Goal: Task Accomplishment & Management: Use online tool/utility

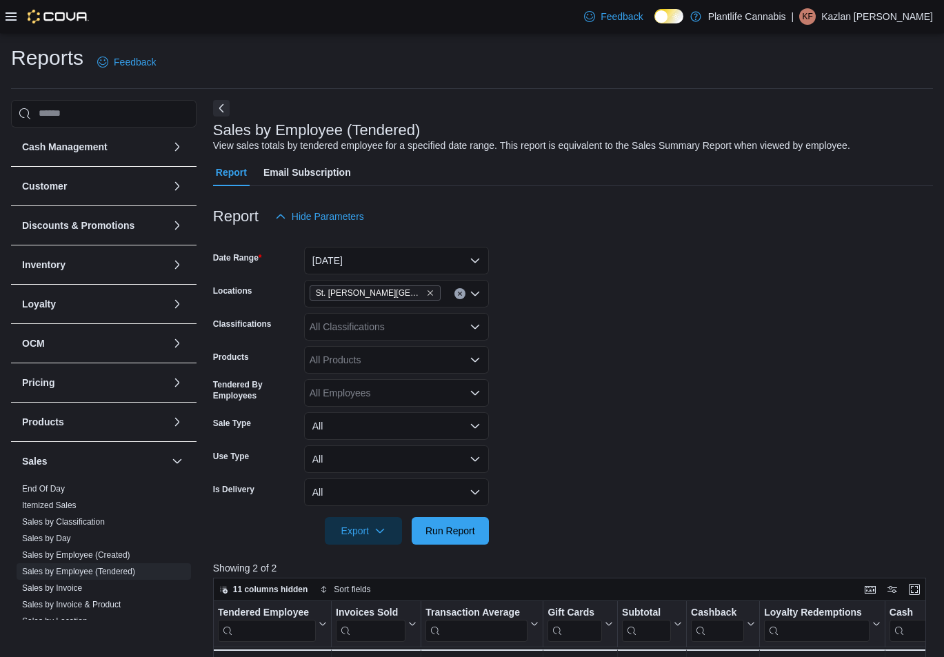
click at [792, 578] on div "11 columns hidden Sort fields" at bounding box center [569, 589] width 713 height 23
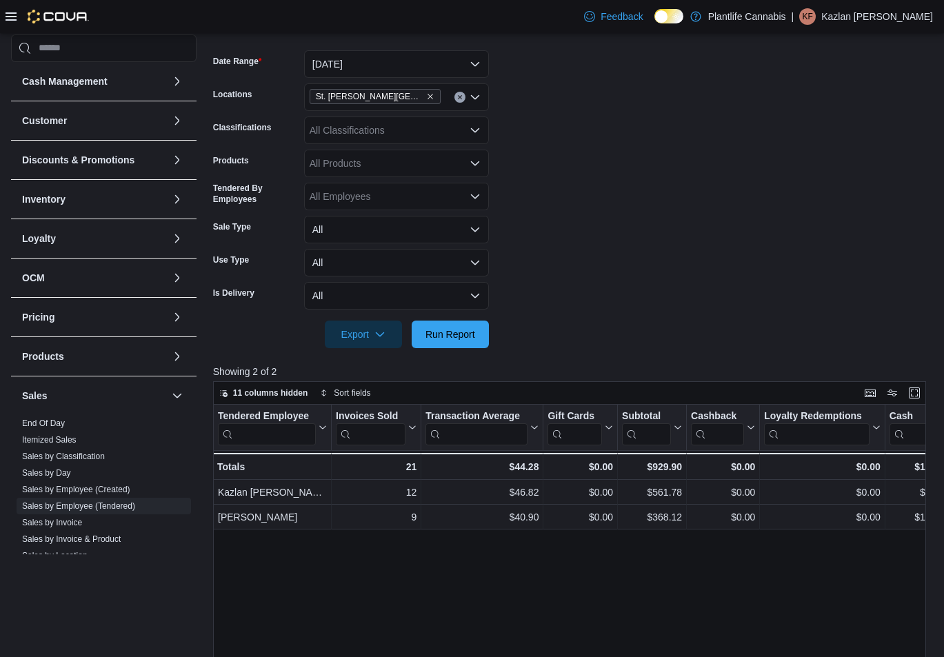
scroll to position [137, 0]
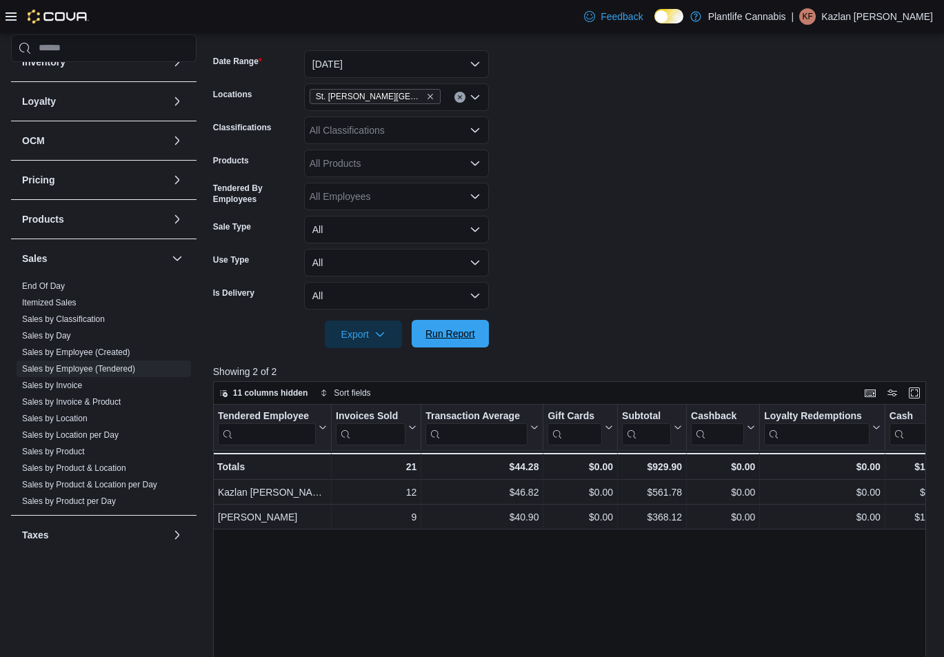
click at [457, 336] on span "Run Report" at bounding box center [451, 334] width 50 height 14
click at [624, 296] on form "Date Range [DATE] Locations [GEOGRAPHIC_DATA][PERSON_NAME] Lakes Classification…" at bounding box center [573, 191] width 720 height 315
click at [357, 70] on button "[DATE]" at bounding box center [396, 64] width 185 height 28
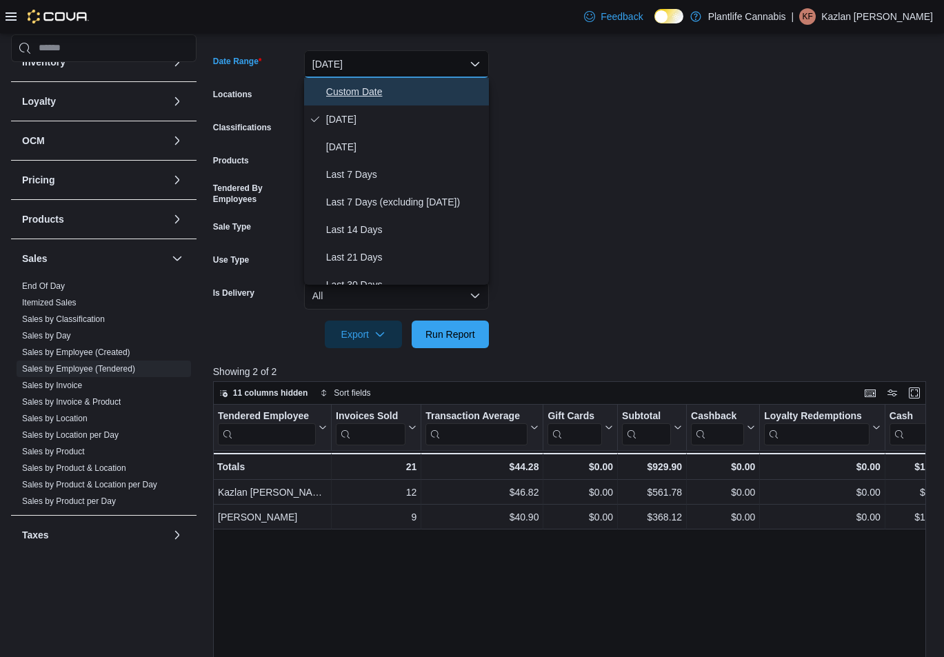
click at [356, 88] on span "Custom Date" at bounding box center [404, 91] width 157 height 17
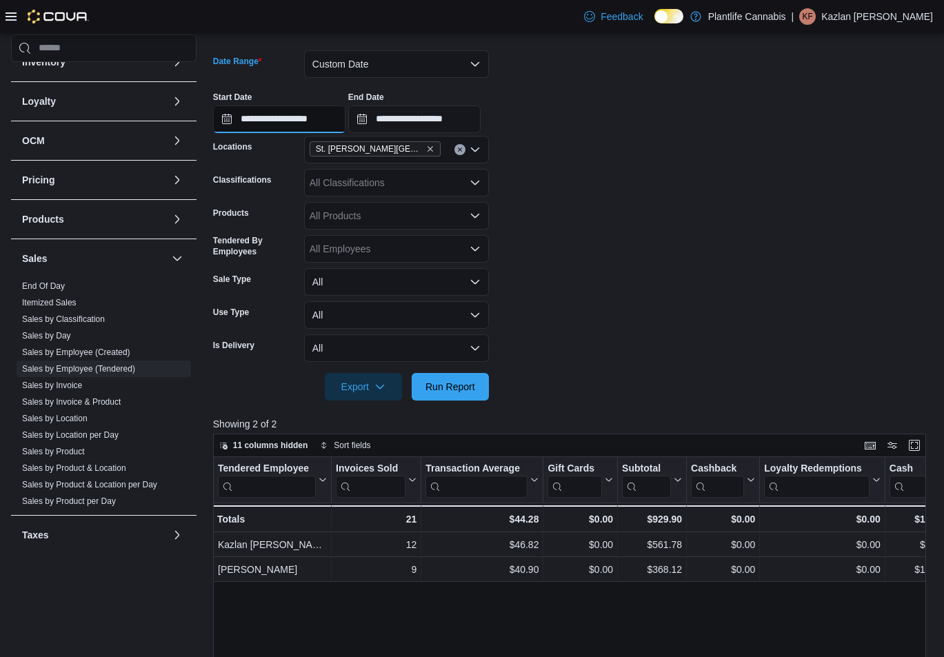
click at [323, 121] on input "**********" at bounding box center [279, 120] width 132 height 28
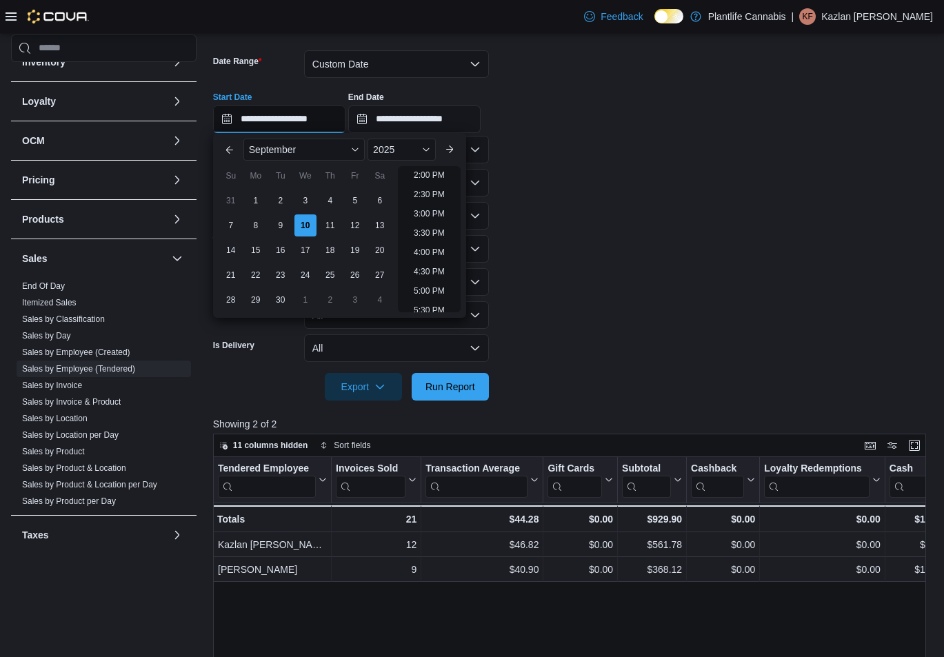
scroll to position [551, 0]
click at [433, 246] on li "4:00 PM" at bounding box center [429, 244] width 42 height 17
type input "**********"
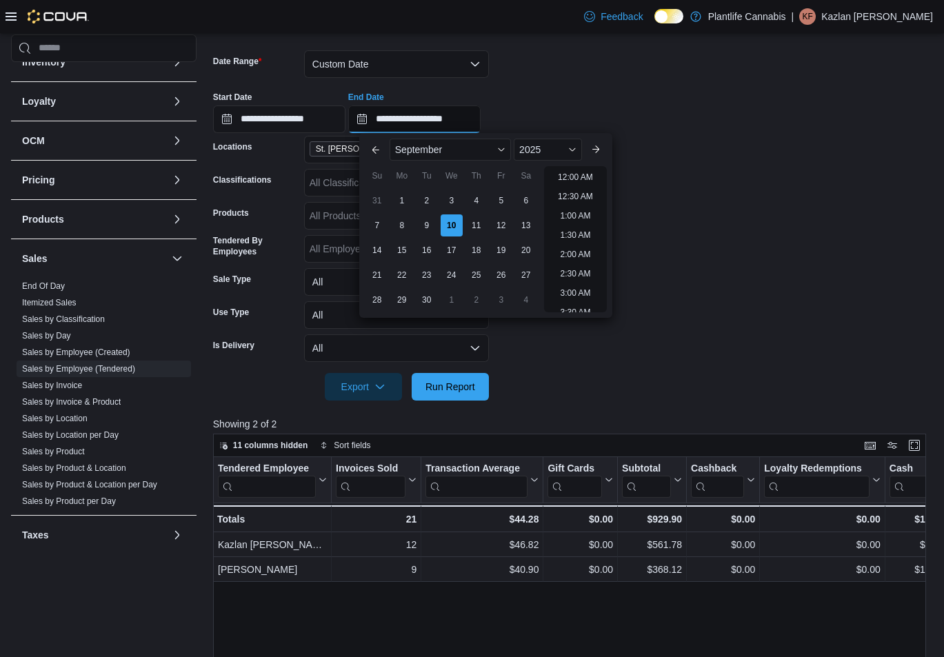
click at [477, 110] on input "**********" at bounding box center [414, 120] width 132 height 28
click at [579, 210] on li "6:00 PM" at bounding box center [576, 214] width 42 height 17
type input "**********"
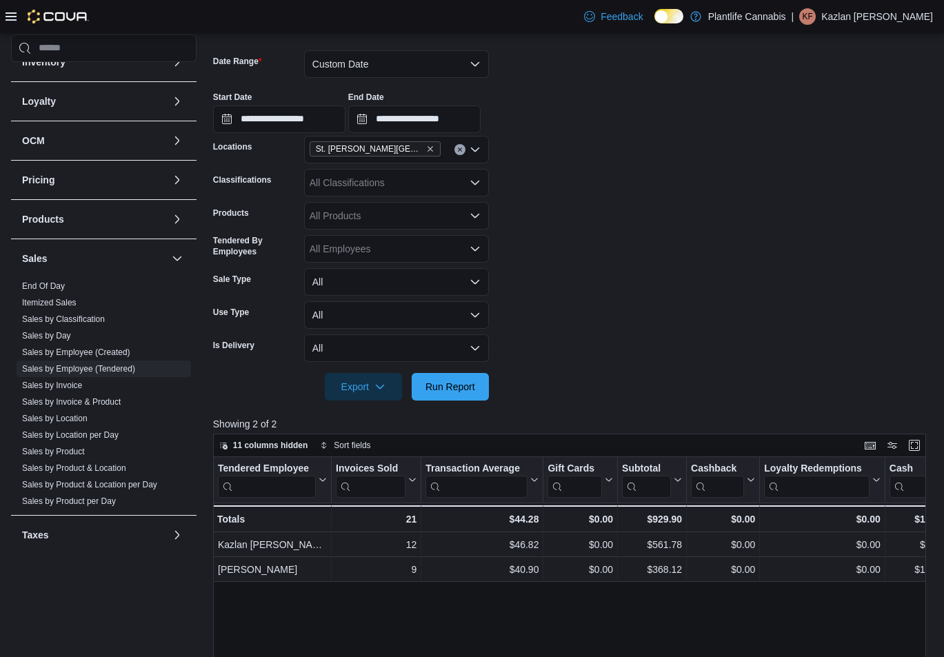
click at [449, 372] on div at bounding box center [573, 367] width 720 height 11
click at [443, 378] on span "Run Report" at bounding box center [450, 386] width 61 height 28
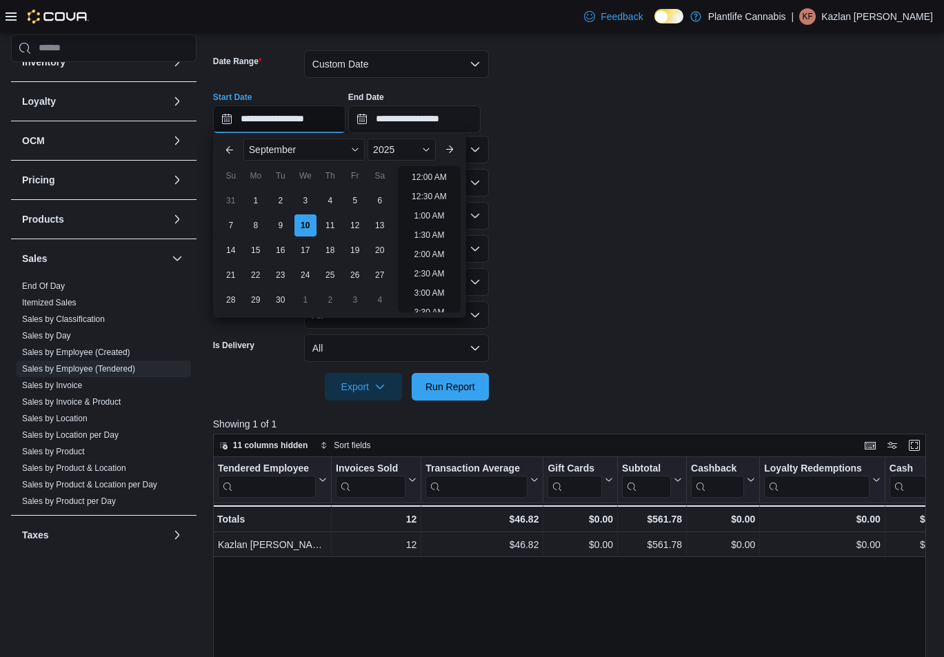
click at [323, 122] on input "**********" at bounding box center [279, 120] width 132 height 28
click at [442, 212] on li "6:00 PM" at bounding box center [429, 211] width 42 height 17
type input "**********"
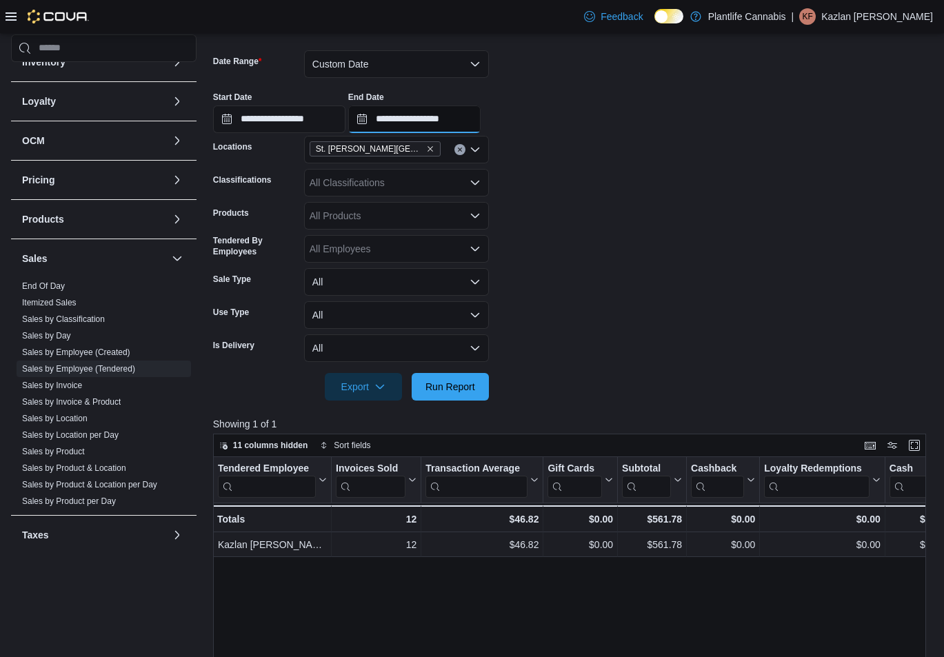
click at [476, 120] on input "**********" at bounding box center [414, 120] width 132 height 28
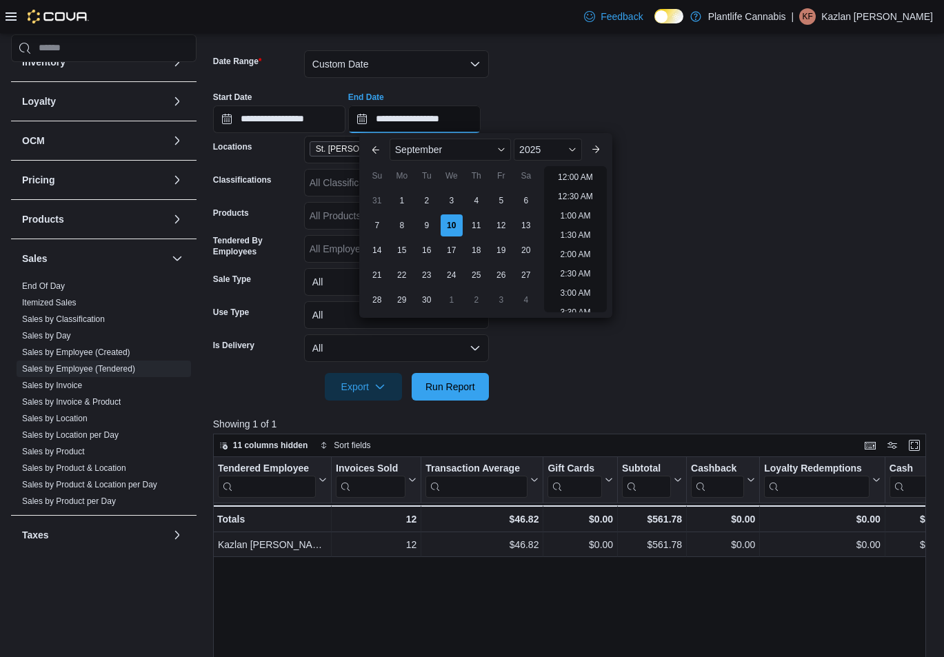
scroll to position [738, 0]
click at [575, 216] on li "8:00 PM" at bounding box center [576, 211] width 42 height 17
type input "**********"
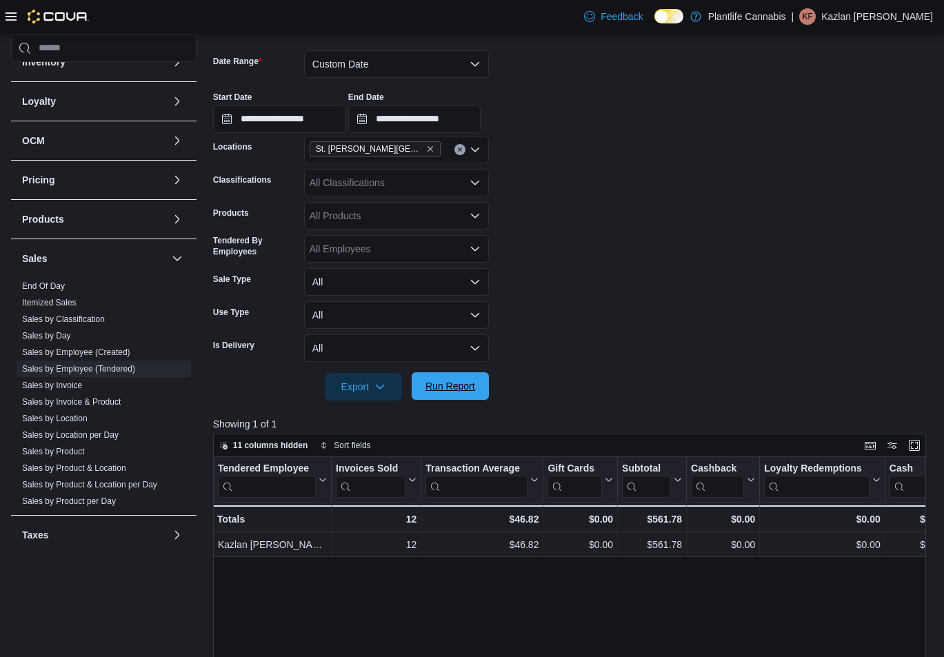
click at [453, 387] on span "Run Report" at bounding box center [451, 386] width 50 height 14
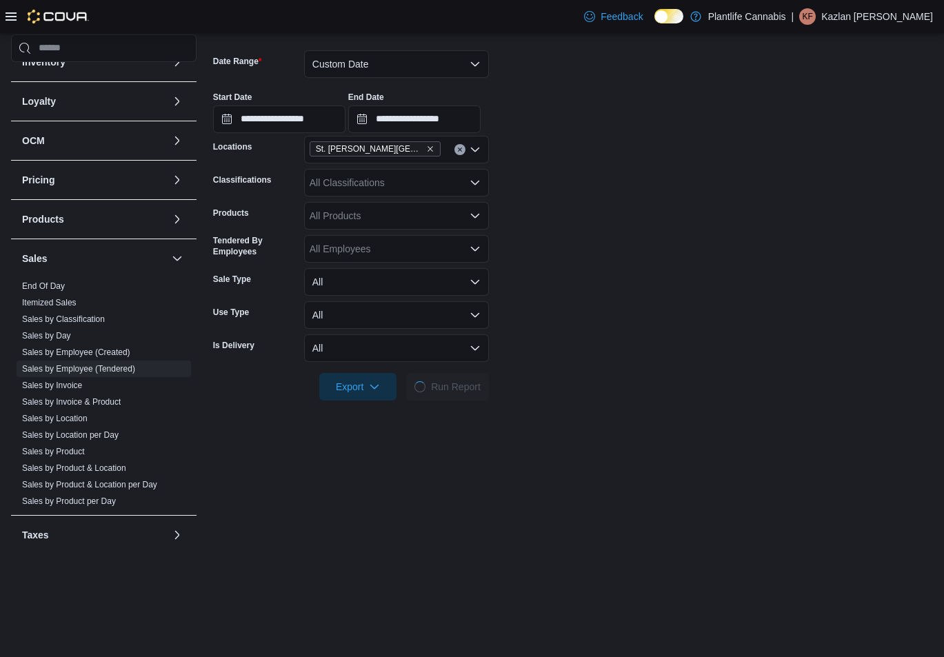
click at [547, 321] on form "**********" at bounding box center [573, 217] width 720 height 367
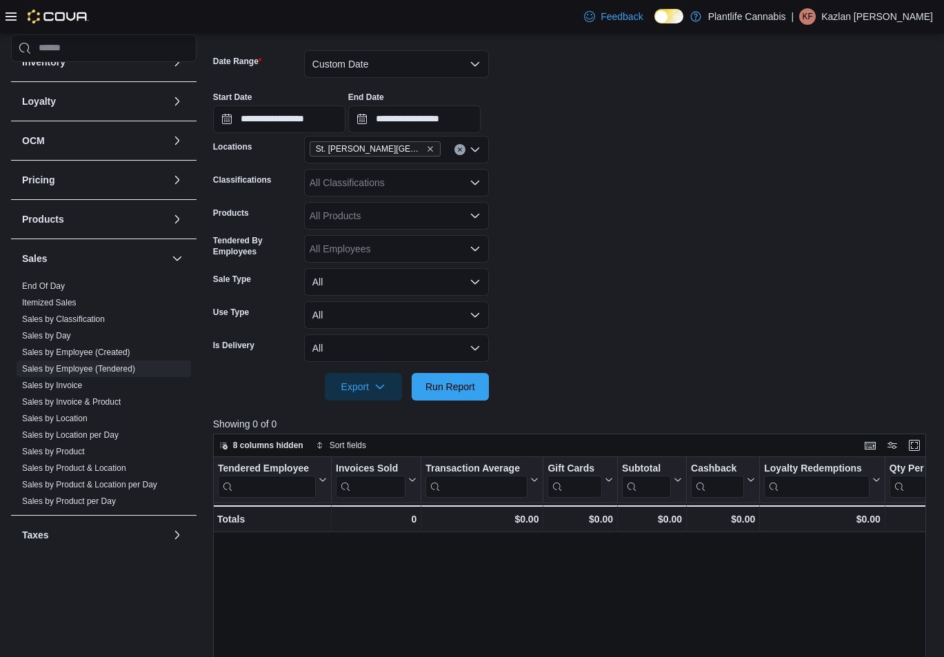
scroll to position [186, 0]
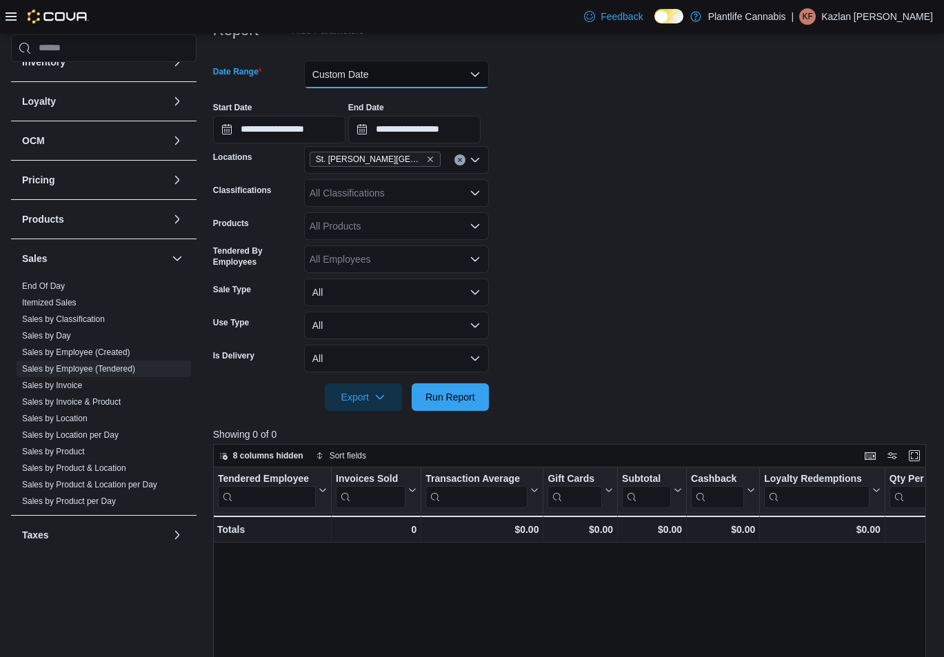
click at [384, 76] on button "Custom Date" at bounding box center [396, 75] width 185 height 28
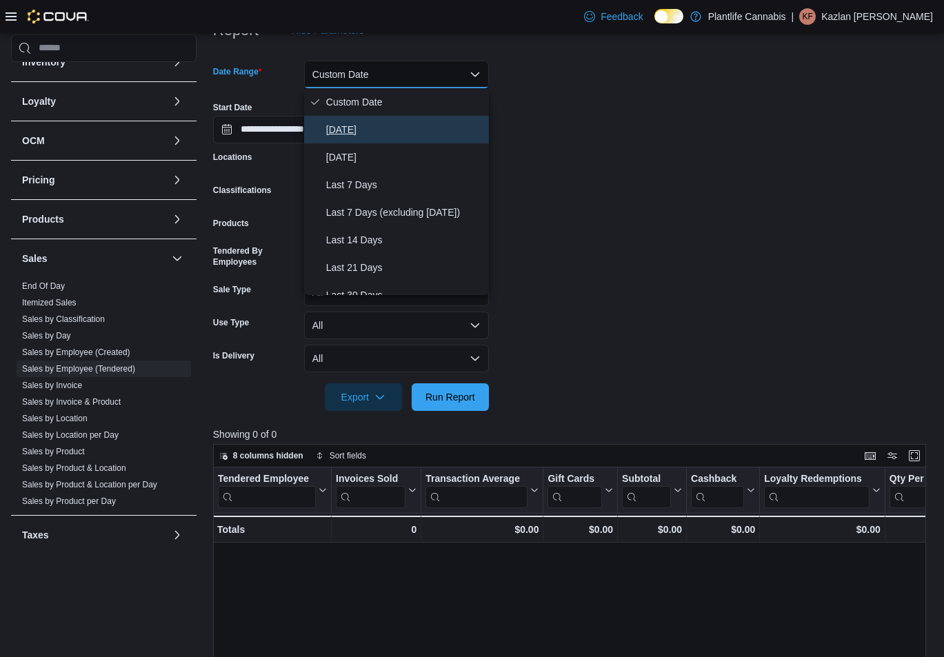
click at [365, 128] on span "[DATE]" at bounding box center [404, 129] width 157 height 17
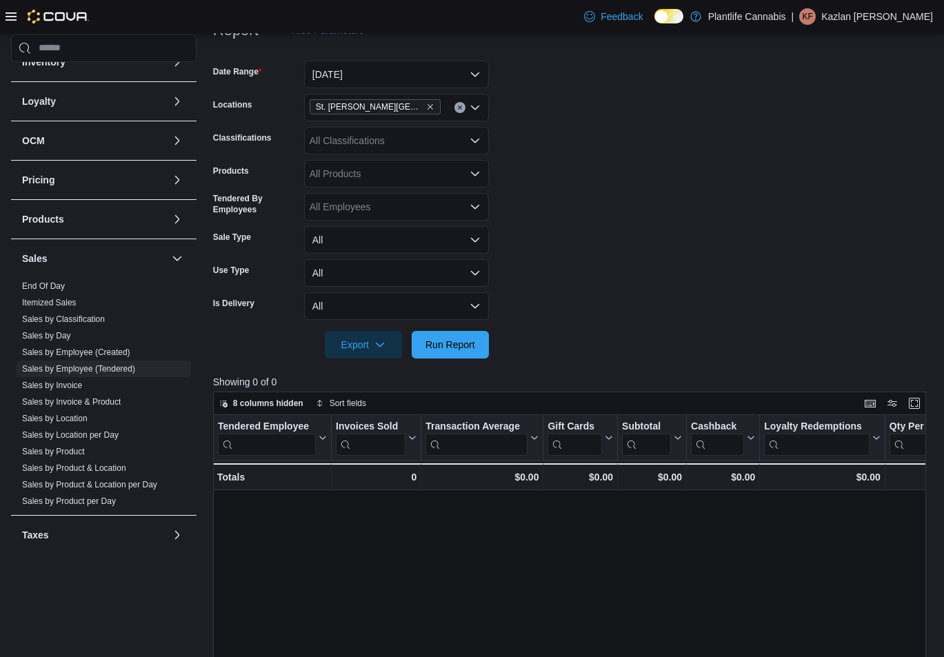
click at [531, 109] on form "Date Range [DATE] Locations [GEOGRAPHIC_DATA][PERSON_NAME] Lakes Classification…" at bounding box center [573, 201] width 720 height 315
click at [478, 352] on span "Run Report" at bounding box center [450, 344] width 61 height 28
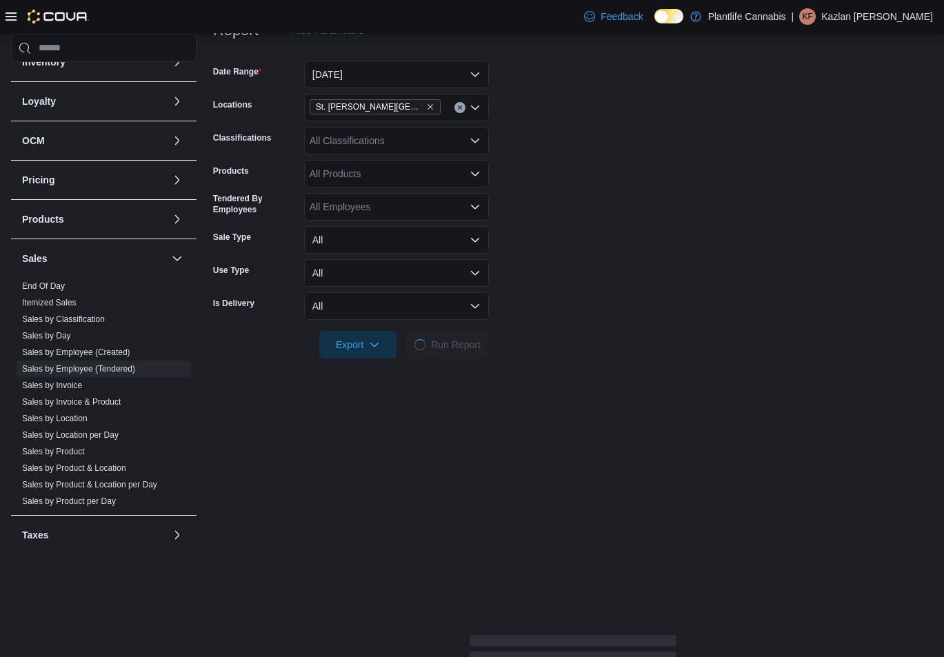
click at [612, 246] on form "Date Range [DATE] Locations [GEOGRAPHIC_DATA][PERSON_NAME] Lakes Classification…" at bounding box center [573, 201] width 720 height 315
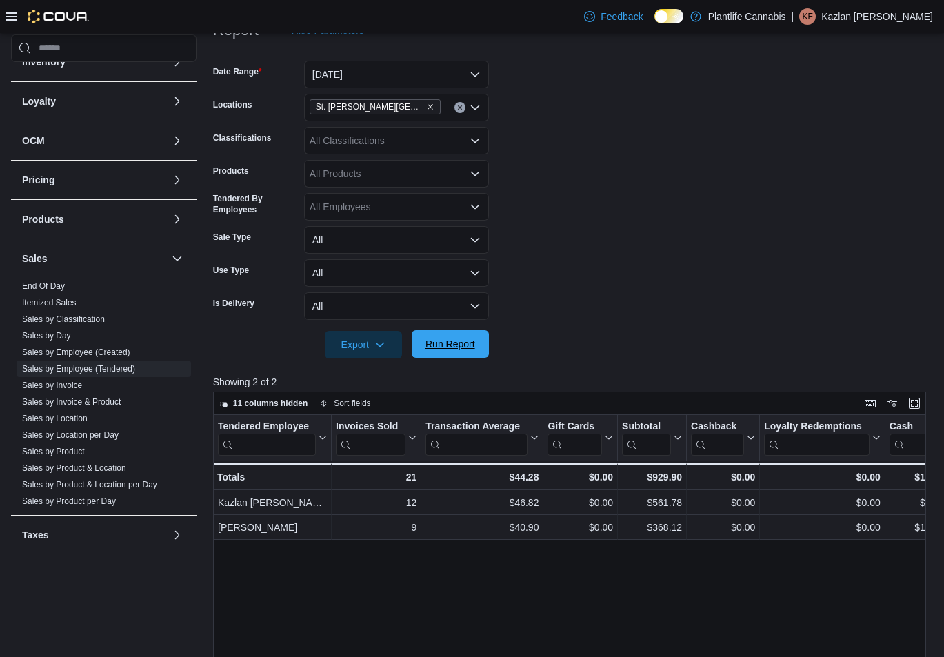
click at [444, 352] on span "Run Report" at bounding box center [450, 344] width 61 height 28
click at [578, 119] on form "Date Range [DATE] Locations [GEOGRAPHIC_DATA][PERSON_NAME] Lakes Classification…" at bounding box center [573, 201] width 720 height 315
drag, startPoint x: 461, startPoint y: 349, endPoint x: 483, endPoint y: 330, distance: 28.9
click at [461, 349] on span "Run Report" at bounding box center [451, 344] width 50 height 14
click at [697, 299] on form "Date Range [DATE] Locations [GEOGRAPHIC_DATA][PERSON_NAME] Lakes Classification…" at bounding box center [573, 201] width 720 height 315
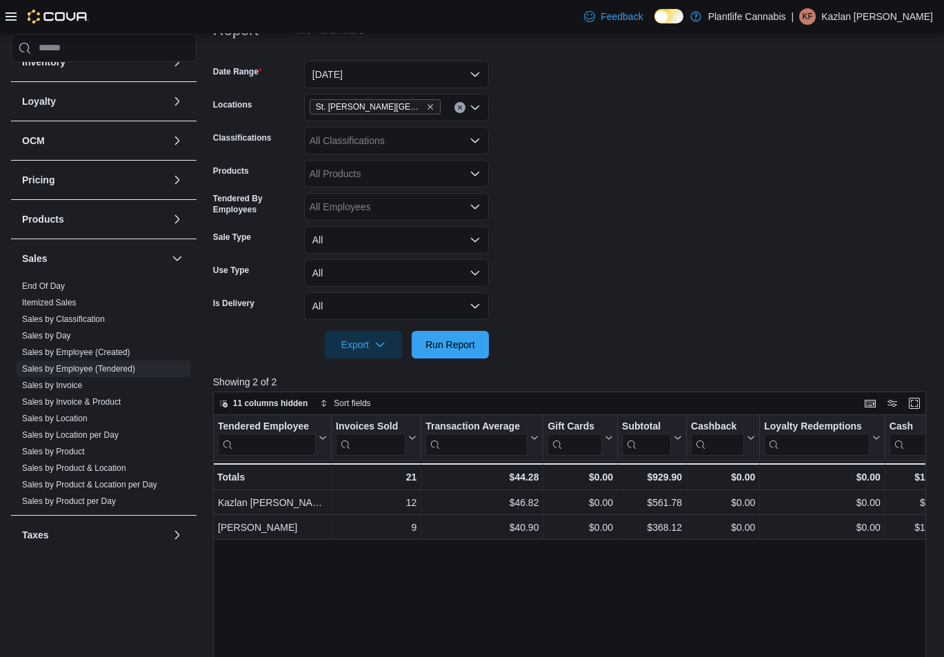
click at [570, 279] on form "Date Range [DATE] Locations [GEOGRAPHIC_DATA][PERSON_NAME] Lakes Classification…" at bounding box center [573, 201] width 720 height 315
click at [441, 348] on span "Run Report" at bounding box center [451, 344] width 50 height 14
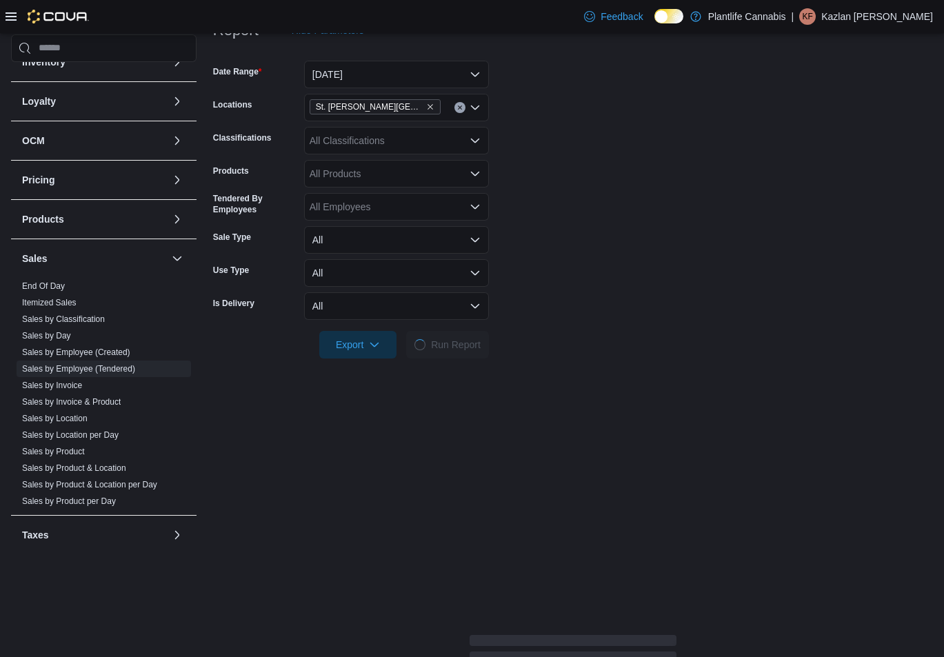
click at [566, 263] on form "Date Range [DATE] Locations [GEOGRAPHIC_DATA][PERSON_NAME] Lakes Classification…" at bounding box center [573, 201] width 720 height 315
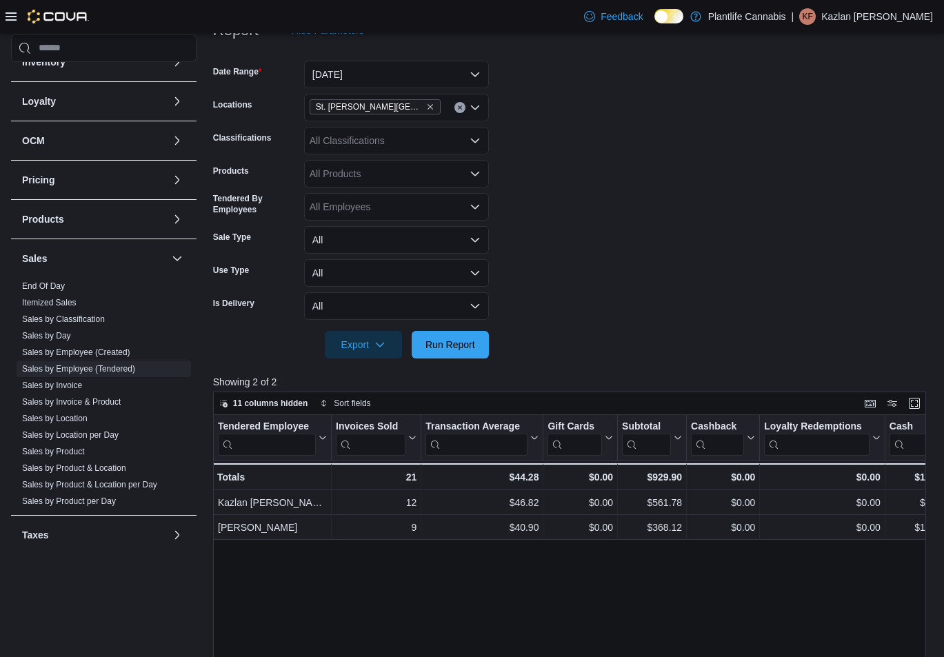
click at [580, 266] on form "Date Range [DATE] Locations [GEOGRAPHIC_DATA][PERSON_NAME] Lakes Classification…" at bounding box center [573, 201] width 720 height 315
drag, startPoint x: 697, startPoint y: 145, endPoint x: 440, endPoint y: 335, distance: 319.6
click at [697, 145] on form "Date Range [DATE] Locations [GEOGRAPHIC_DATA][PERSON_NAME] Lakes Classification…" at bounding box center [573, 201] width 720 height 315
drag, startPoint x: 453, startPoint y: 341, endPoint x: 473, endPoint y: 332, distance: 21.6
click at [464, 336] on span "Run Report" at bounding box center [450, 344] width 61 height 28
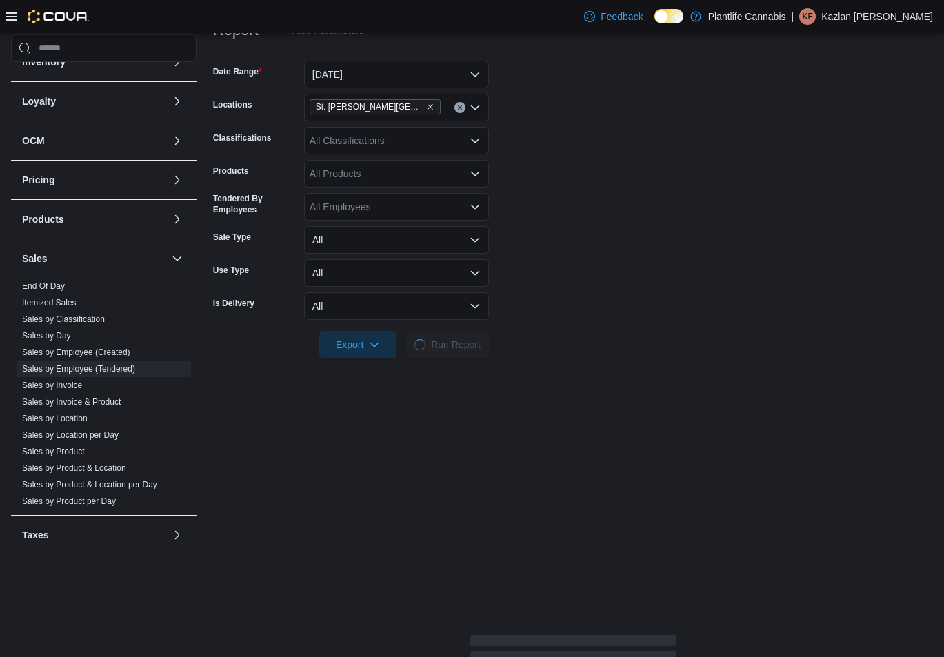
click at [541, 297] on form "Date Range [DATE] Locations [GEOGRAPHIC_DATA][PERSON_NAME] Lakes Classification…" at bounding box center [573, 201] width 720 height 315
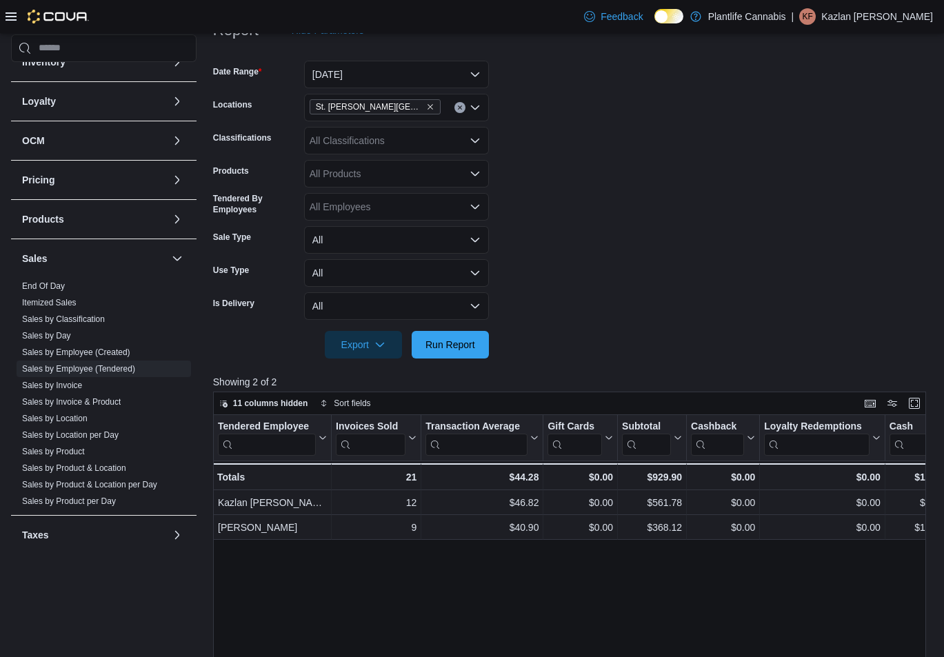
click at [432, 101] on span "St. [PERSON_NAME][GEOGRAPHIC_DATA]" at bounding box center [375, 106] width 131 height 15
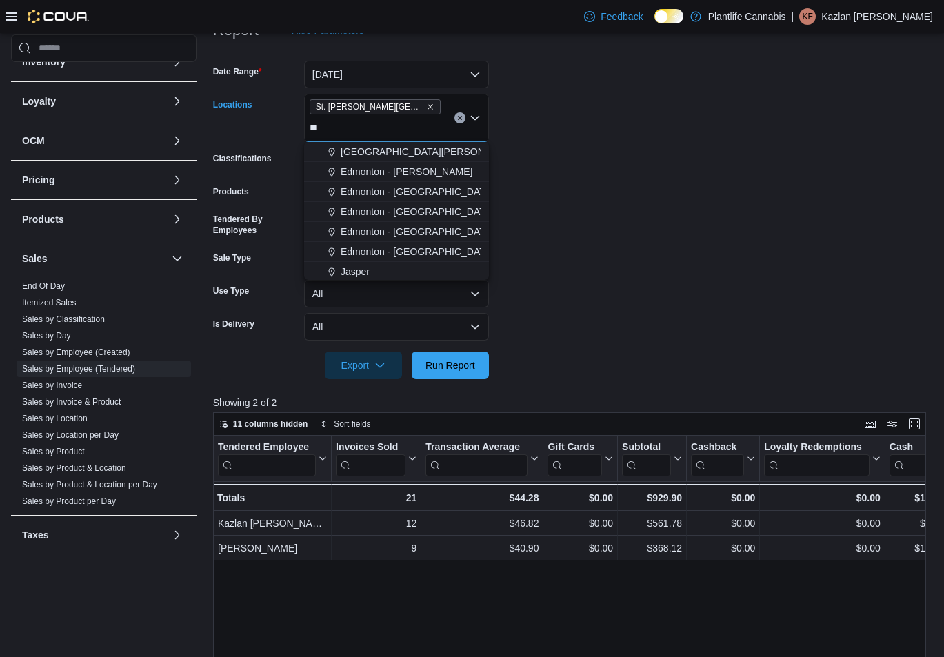
type input "**"
click at [430, 152] on span "[GEOGRAPHIC_DATA][PERSON_NAME]" at bounding box center [431, 152] width 180 height 14
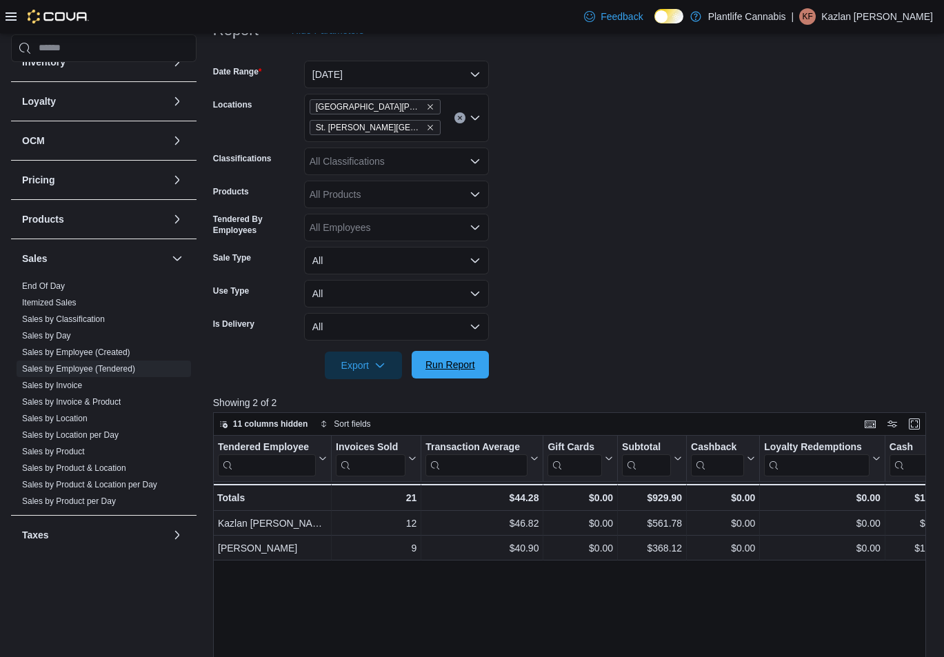
click at [477, 365] on span "Run Report" at bounding box center [450, 365] width 61 height 28
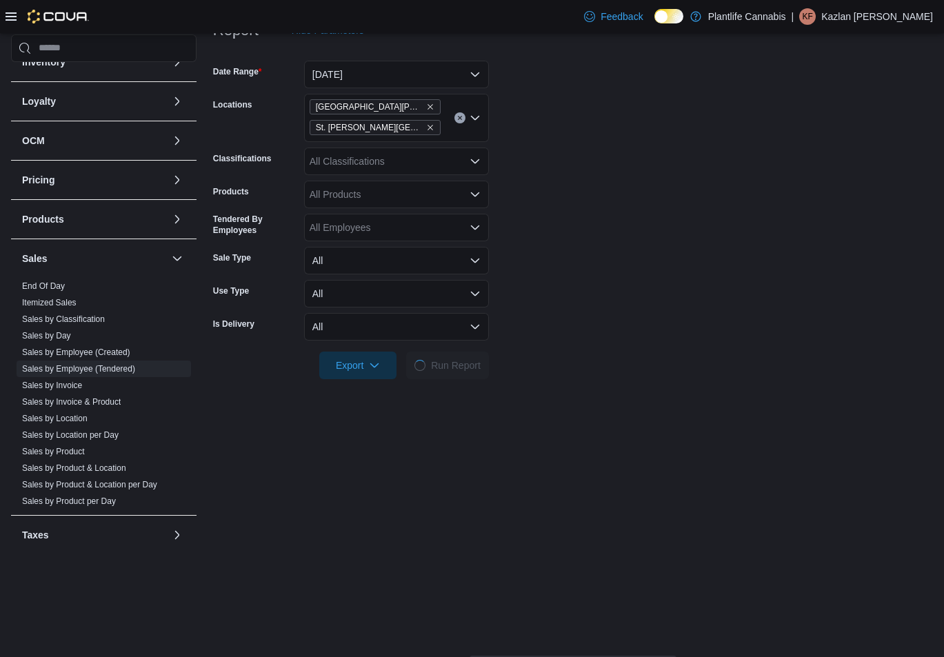
click at [510, 324] on form "Date Range [DATE] Locations [GEOGRAPHIC_DATA][PERSON_NAME] [GEOGRAPHIC_DATA][PE…" at bounding box center [573, 211] width 720 height 335
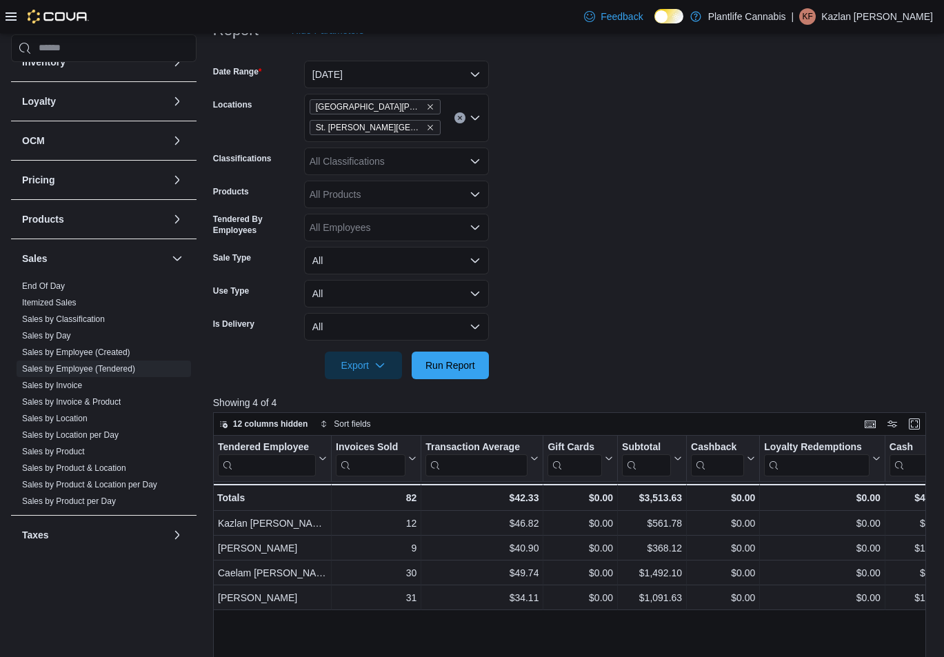
click at [597, 223] on form "Date Range [DATE] Locations [GEOGRAPHIC_DATA][PERSON_NAME] [GEOGRAPHIC_DATA][PE…" at bounding box center [573, 211] width 720 height 335
click at [449, 361] on span "Run Report" at bounding box center [451, 365] width 50 height 14
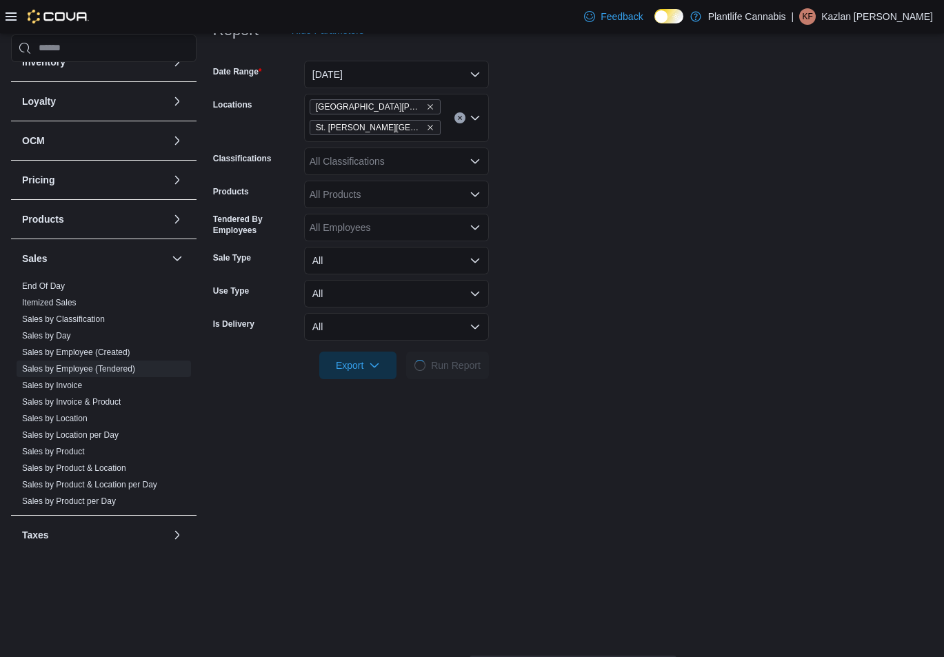
click at [599, 313] on form "Date Range [DATE] Locations [GEOGRAPHIC_DATA][PERSON_NAME] [GEOGRAPHIC_DATA][PE…" at bounding box center [573, 211] width 720 height 335
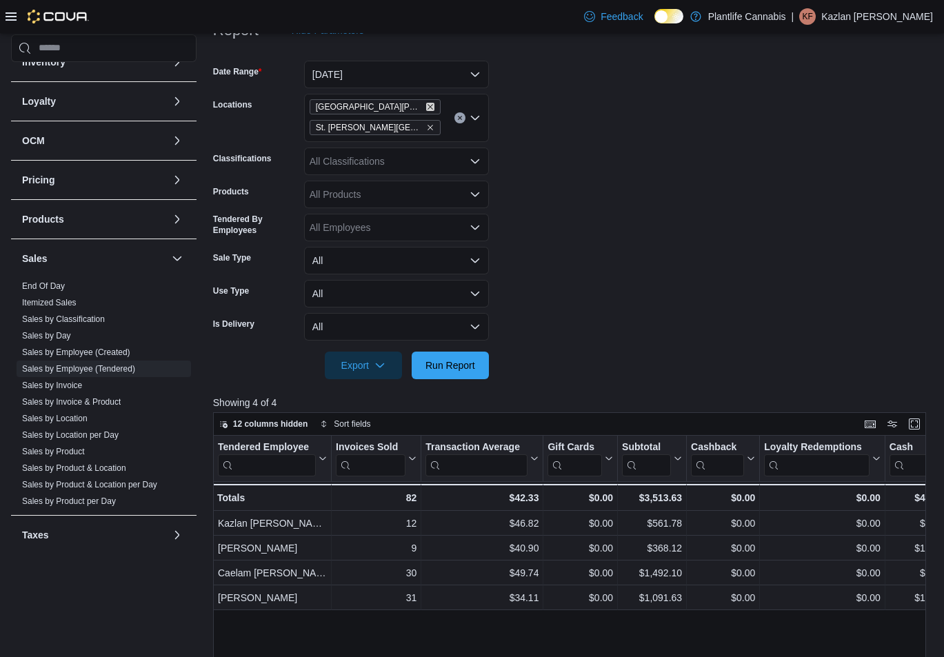
click at [426, 104] on icon "Remove St. Albert - Erin Ridge from selection in this group" at bounding box center [430, 107] width 8 height 8
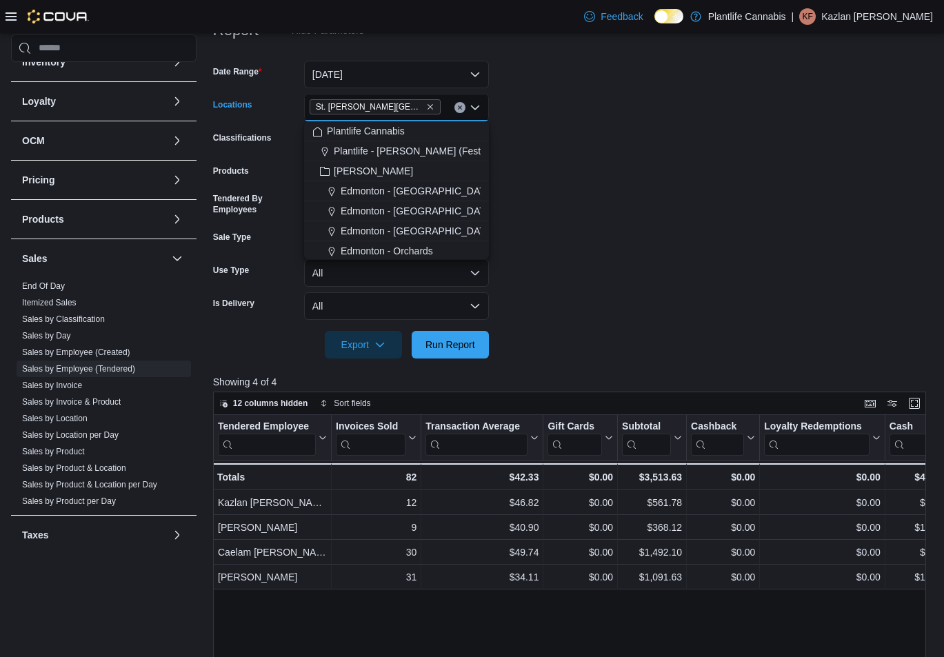
click at [517, 112] on form "Date Range [DATE] Locations [GEOGRAPHIC_DATA][PERSON_NAME][GEOGRAPHIC_DATA] Com…" at bounding box center [573, 201] width 720 height 315
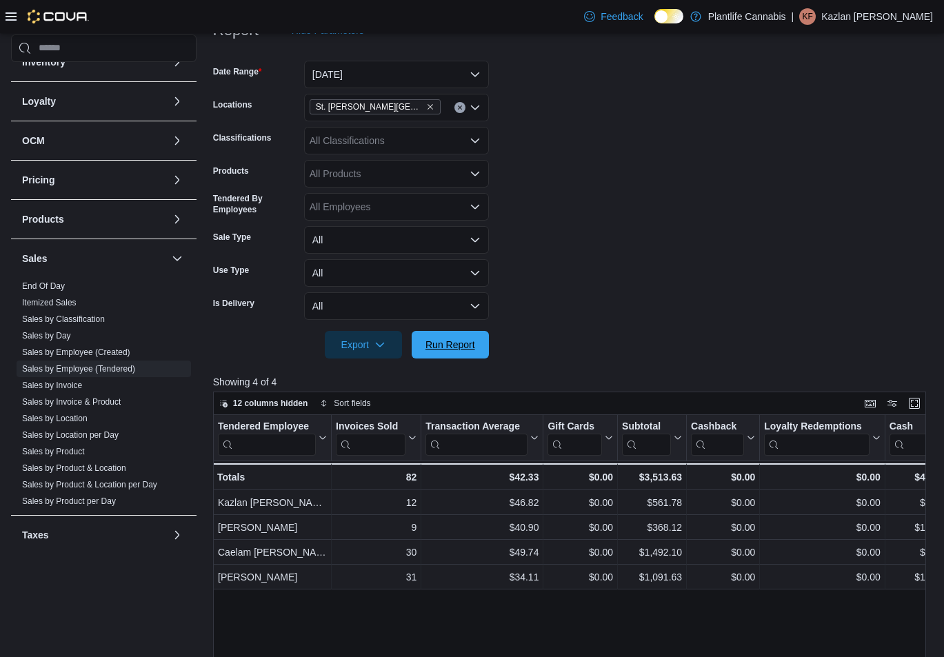
drag, startPoint x: 443, startPoint y: 347, endPoint x: 613, endPoint y: 243, distance: 198.7
click at [477, 326] on form "Date Range [DATE] Locations [GEOGRAPHIC_DATA][PERSON_NAME] Lakes Classification…" at bounding box center [573, 201] width 720 height 315
click at [613, 243] on form "Date Range [DATE] Locations [GEOGRAPHIC_DATA][PERSON_NAME] Lakes Classification…" at bounding box center [573, 201] width 720 height 315
drag, startPoint x: 474, startPoint y: 348, endPoint x: 486, endPoint y: 350, distance: 11.9
click at [475, 348] on span "Run Report" at bounding box center [451, 344] width 50 height 14
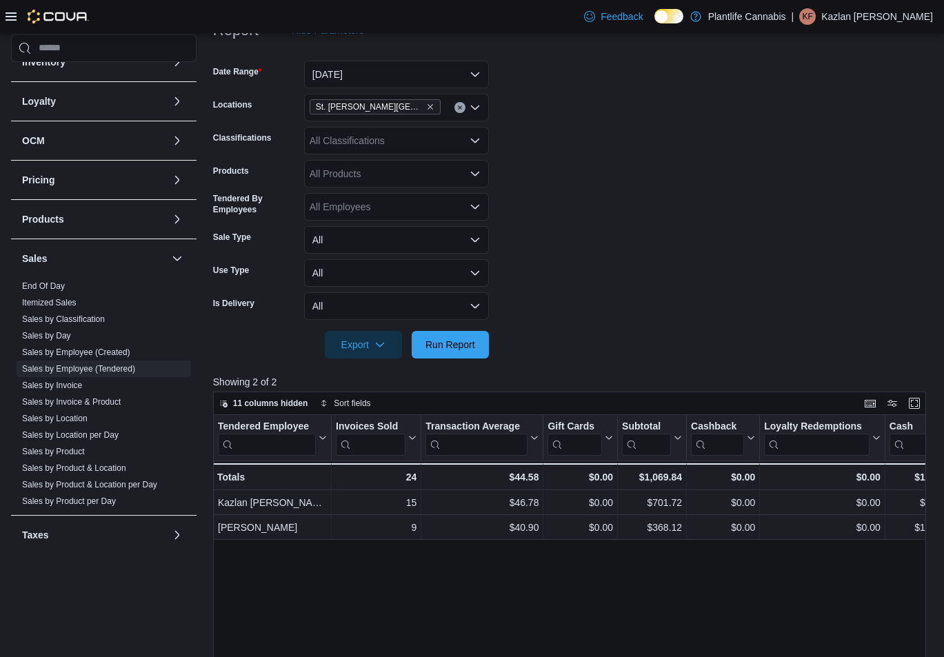
click at [626, 227] on form "Date Range [DATE] Locations [GEOGRAPHIC_DATA][PERSON_NAME] Lakes Classification…" at bounding box center [573, 201] width 720 height 315
drag, startPoint x: 437, startPoint y: 341, endPoint x: 528, endPoint y: 308, distance: 97.8
click at [446, 337] on span "Run Report" at bounding box center [450, 345] width 61 height 28
click at [528, 308] on form "Date Range [DATE] Locations [GEOGRAPHIC_DATA][PERSON_NAME] Lakes Classification…" at bounding box center [573, 201] width 720 height 315
click at [569, 168] on form "Date Range [DATE] Locations [GEOGRAPHIC_DATA][PERSON_NAME] Lakes Classification…" at bounding box center [573, 201] width 720 height 315
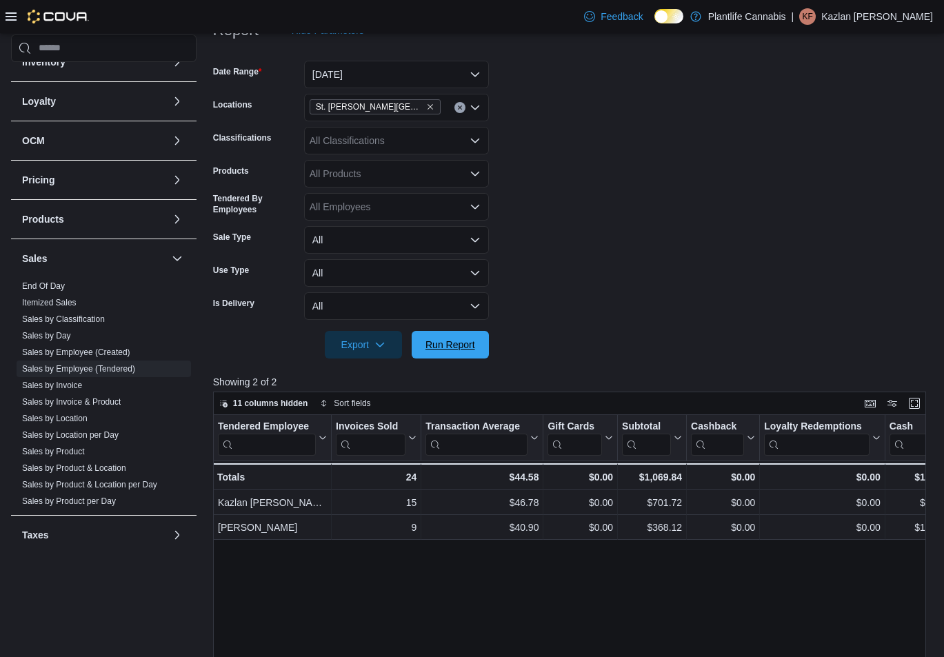
click at [474, 334] on span "Run Report" at bounding box center [450, 345] width 61 height 28
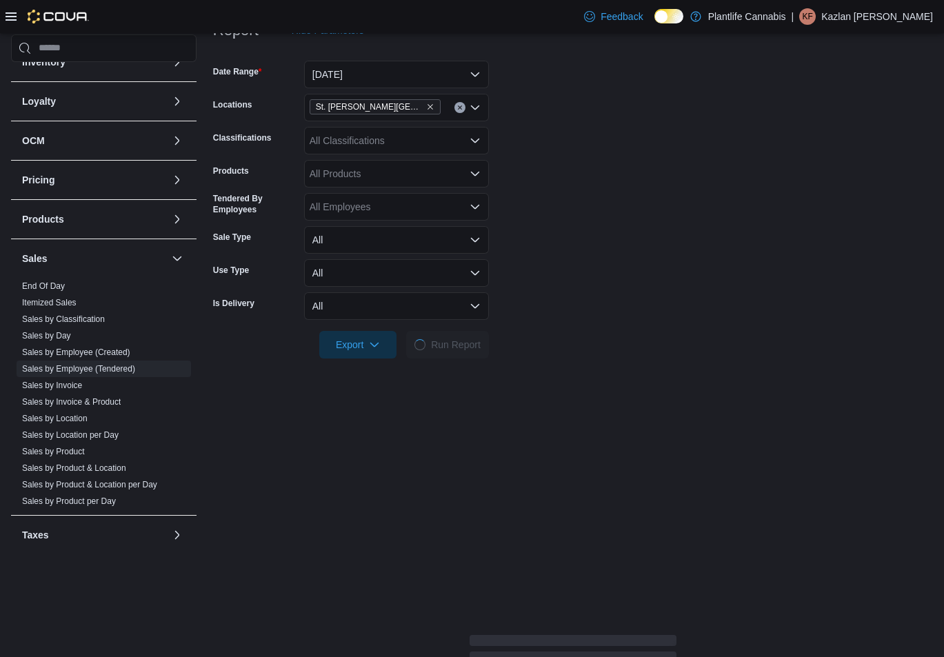
click at [604, 299] on form "Date Range [DATE] Locations [GEOGRAPHIC_DATA][PERSON_NAME] Lakes Classification…" at bounding box center [573, 201] width 720 height 315
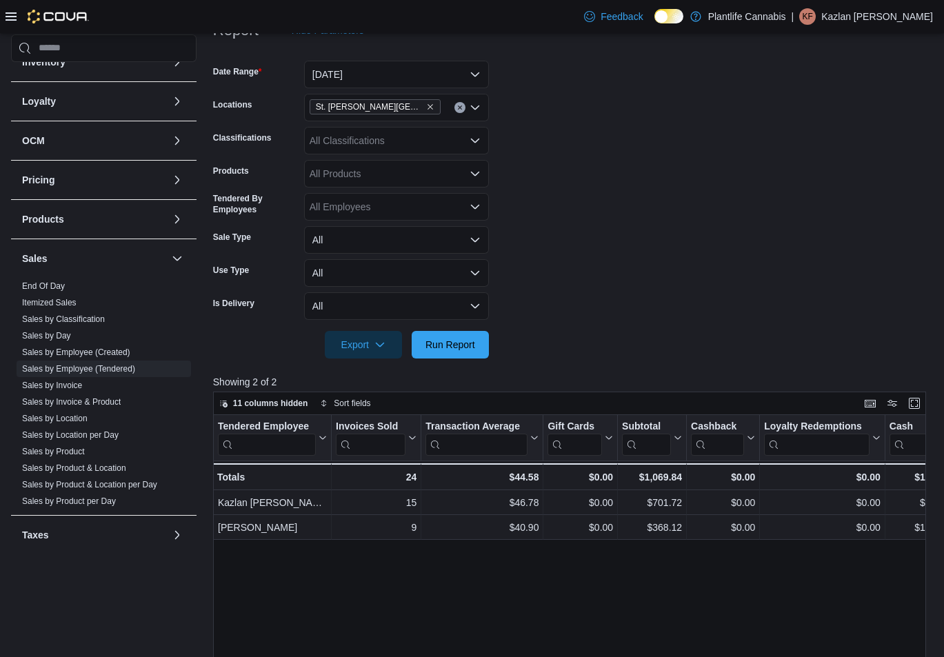
click at [609, 303] on form "Date Range [DATE] Locations [GEOGRAPHIC_DATA][PERSON_NAME] Lakes Classification…" at bounding box center [573, 201] width 720 height 315
click at [610, 304] on form "Date Range [DATE] Locations [GEOGRAPHIC_DATA][PERSON_NAME] Lakes Classification…" at bounding box center [573, 201] width 720 height 315
click at [468, 77] on button "[DATE]" at bounding box center [396, 75] width 185 height 28
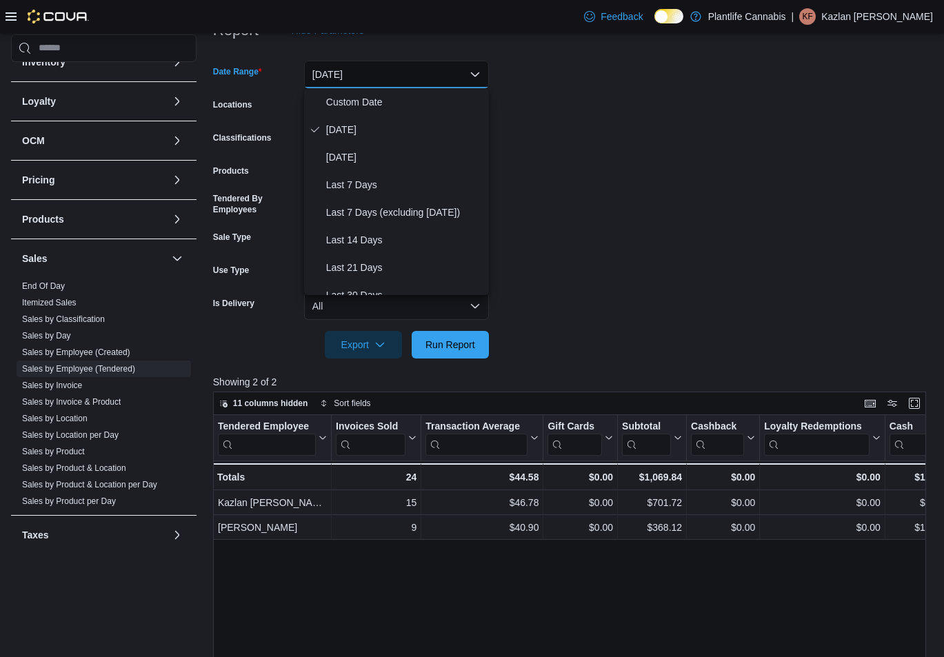
drag, startPoint x: 377, startPoint y: 123, endPoint x: 388, endPoint y: 110, distance: 17.1
click at [379, 121] on span "[DATE]" at bounding box center [404, 129] width 157 height 17
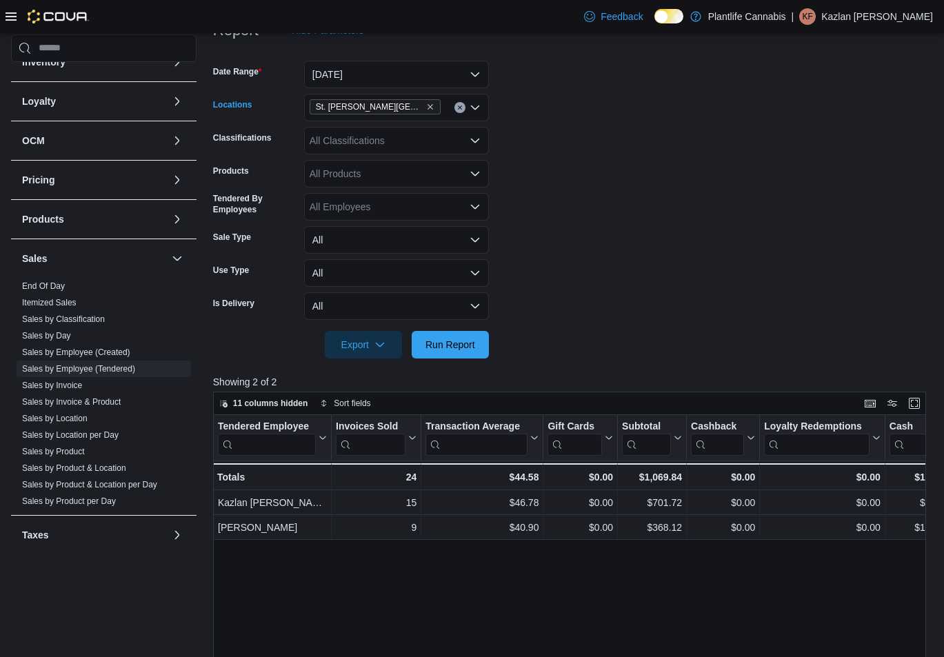
click at [390, 106] on span "St. [PERSON_NAME][GEOGRAPHIC_DATA]" at bounding box center [370, 107] width 108 height 14
click at [390, 71] on button "[DATE]" at bounding box center [396, 75] width 185 height 28
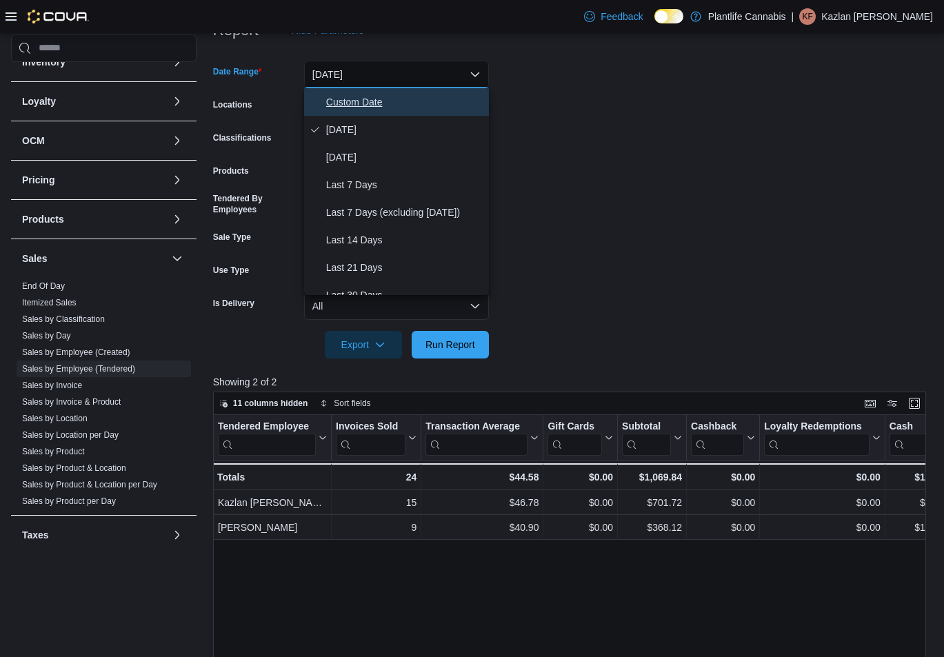
click at [376, 101] on span "Custom Date" at bounding box center [404, 102] width 157 height 17
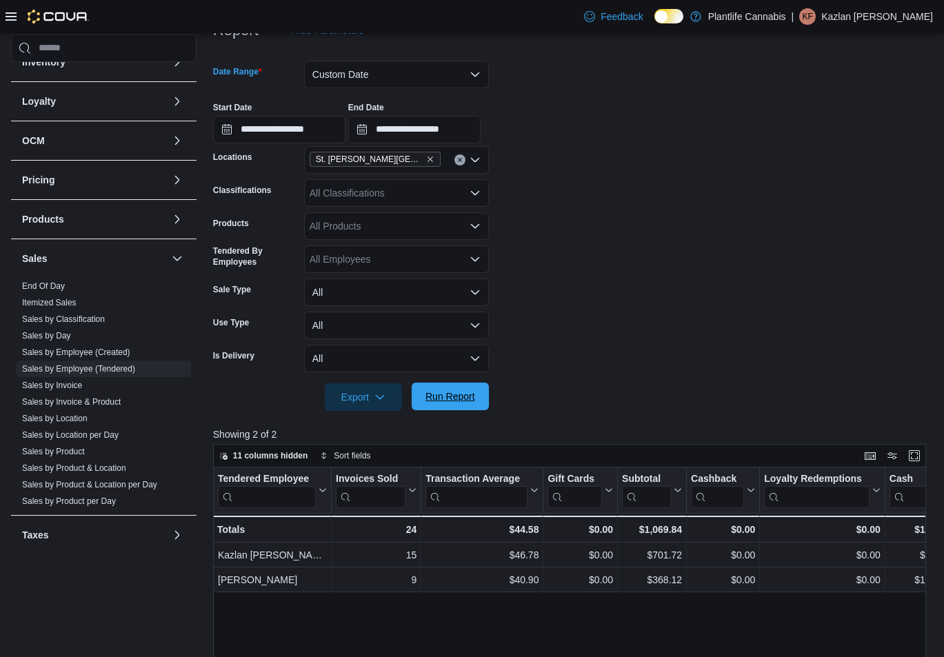
click at [457, 404] on span "Run Report" at bounding box center [450, 397] width 61 height 28
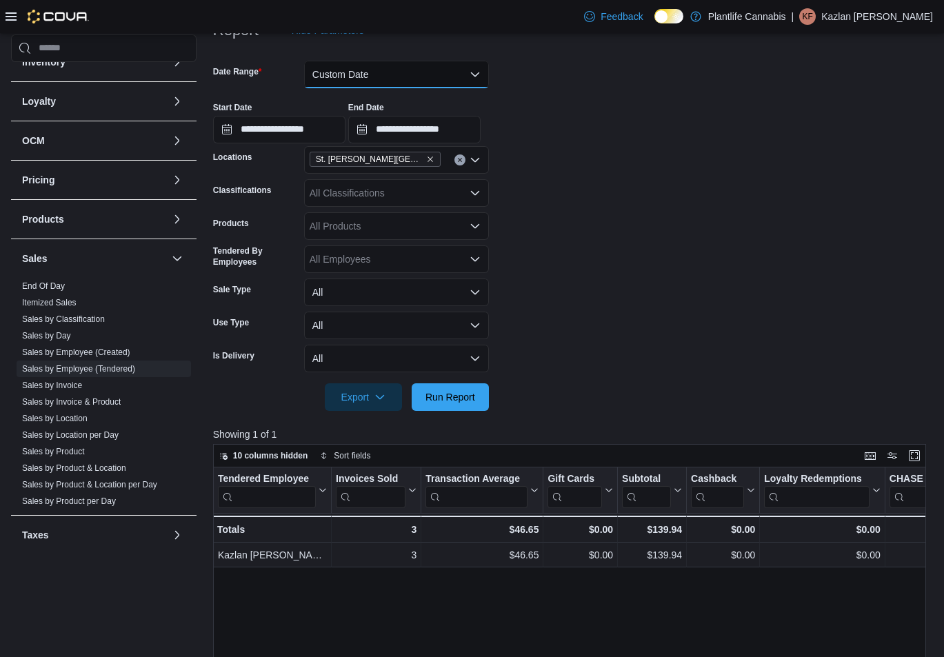
click at [424, 76] on button "Custom Date" at bounding box center [396, 75] width 185 height 28
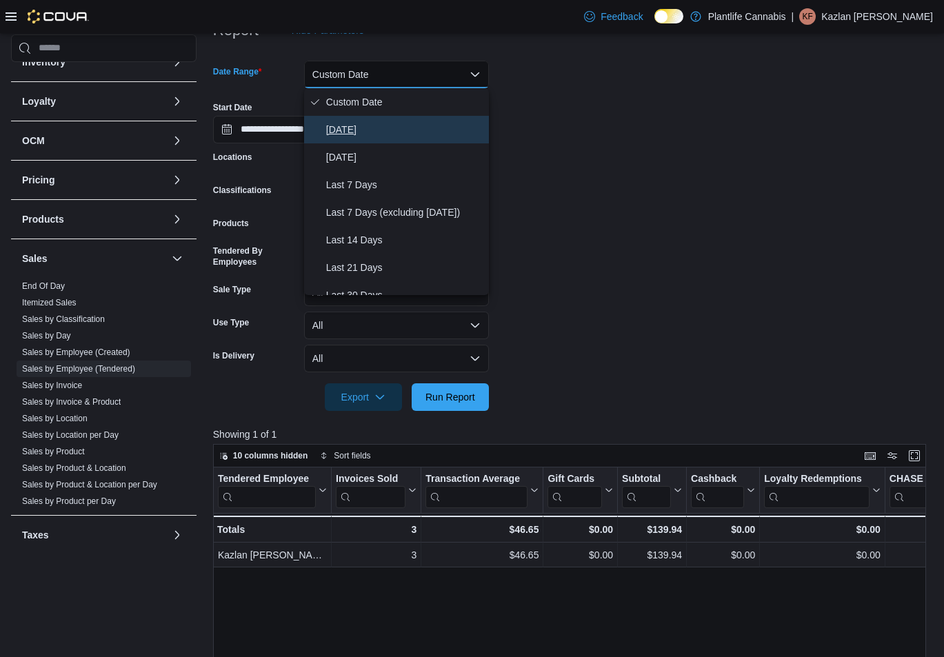
click at [400, 120] on button "[DATE]" at bounding box center [396, 130] width 185 height 28
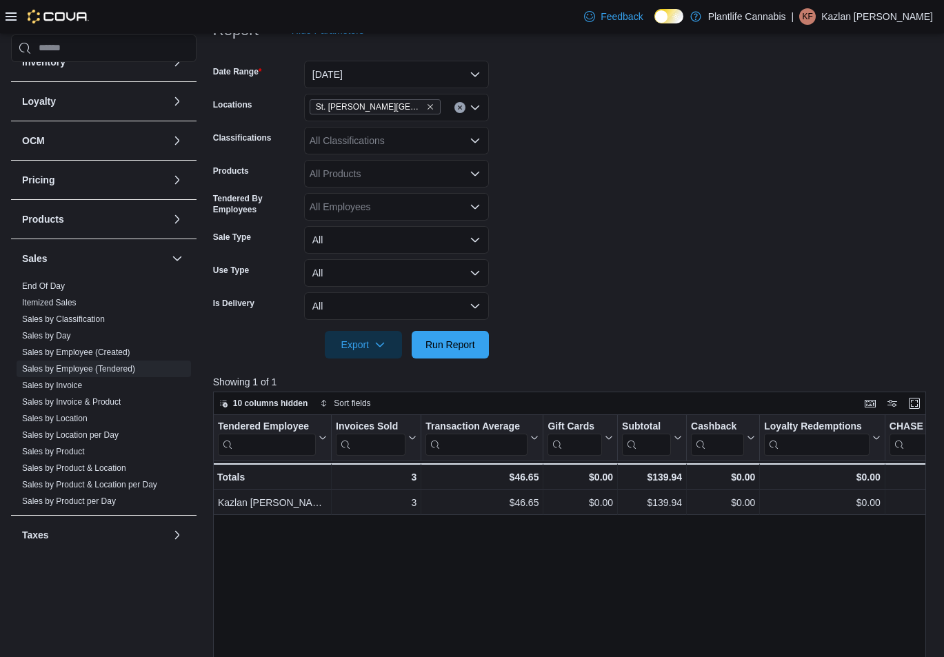
click at [536, 127] on form "Date Range [DATE] Locations [GEOGRAPHIC_DATA][PERSON_NAME] Lakes Classification…" at bounding box center [573, 201] width 720 height 315
click at [459, 346] on span "Run Report" at bounding box center [451, 344] width 50 height 14
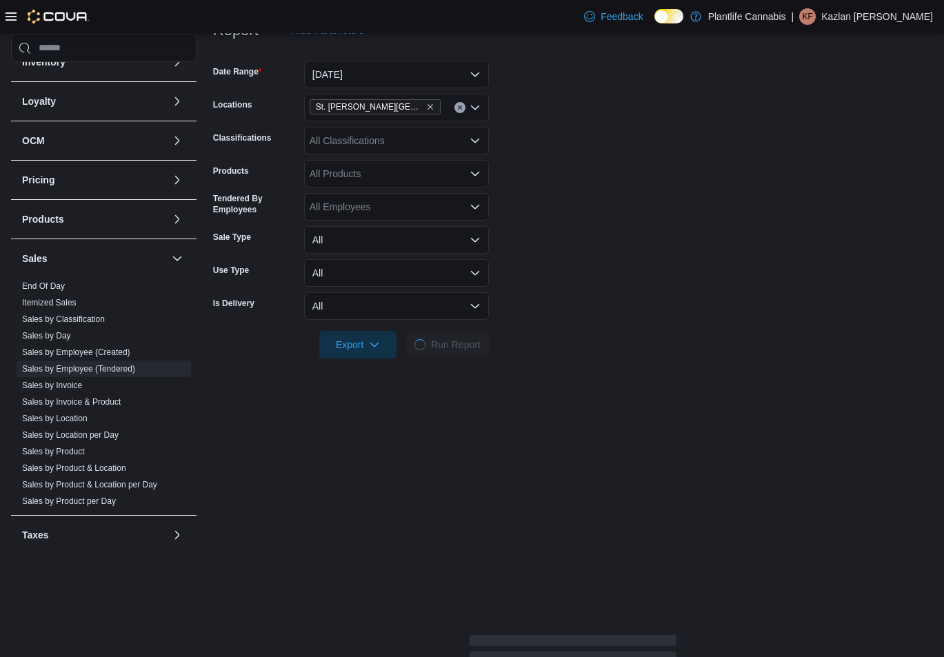
click at [615, 281] on form "Date Range [DATE] Locations [GEOGRAPHIC_DATA][PERSON_NAME] Lakes Classification…" at bounding box center [573, 201] width 720 height 315
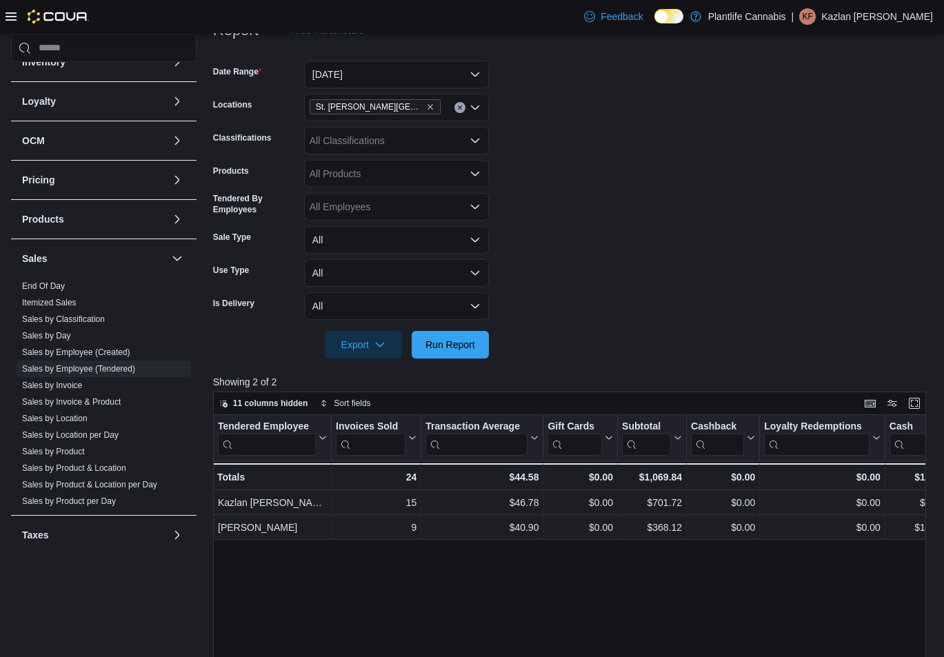
click at [604, 251] on form "Date Range [DATE] Locations [GEOGRAPHIC_DATA][PERSON_NAME] Lakes Classification…" at bounding box center [573, 201] width 720 height 315
